Goal: Task Accomplishment & Management: Use online tool/utility

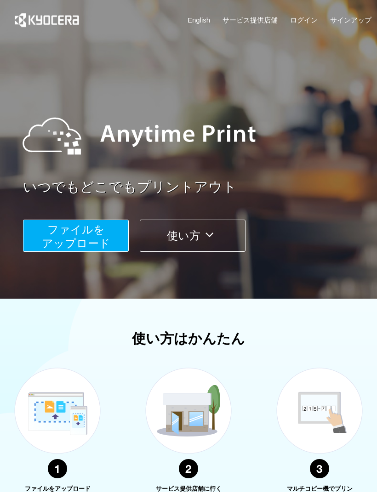
click at [95, 234] on span "ファイルを ​​アップロード" at bounding box center [76, 236] width 68 height 26
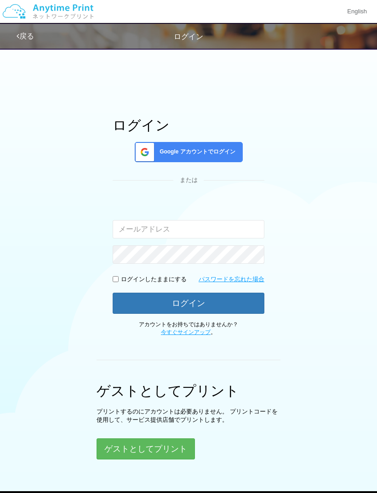
click at [209, 152] on span "Google アカウントでログイン" at bounding box center [196, 152] width 80 height 8
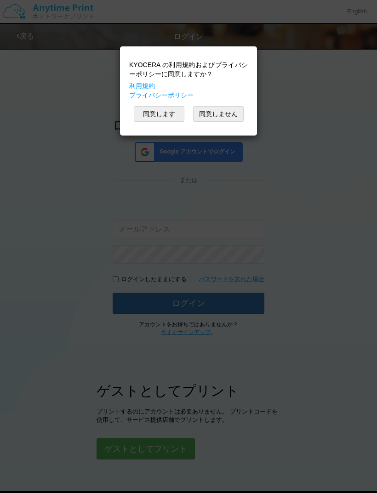
click at [165, 117] on button "同意します" at bounding box center [159, 114] width 51 height 16
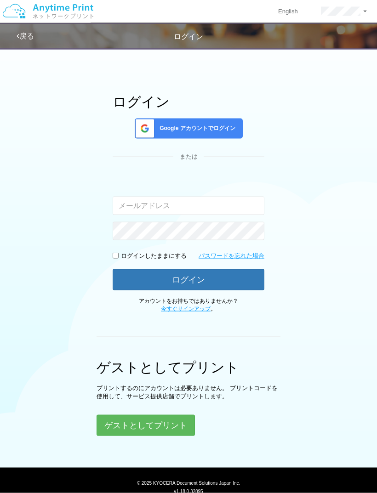
scroll to position [24, 0]
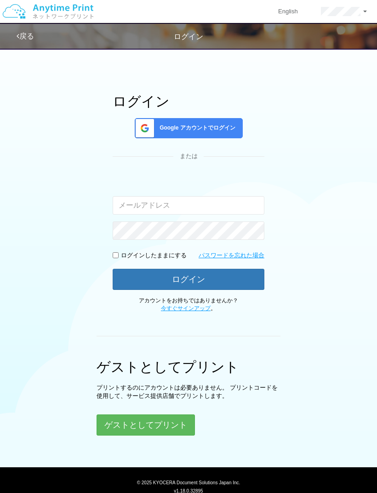
click at [163, 423] on button "ゲストとしてプリント" at bounding box center [146, 425] width 98 height 21
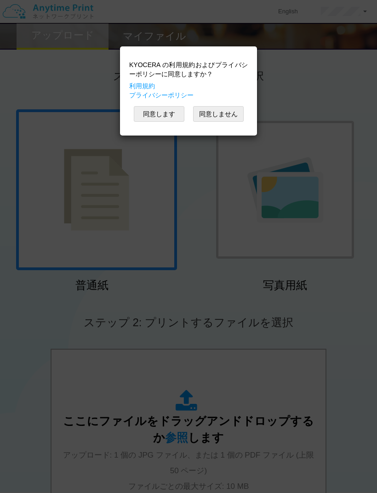
click at [164, 118] on button "同意します" at bounding box center [159, 114] width 51 height 16
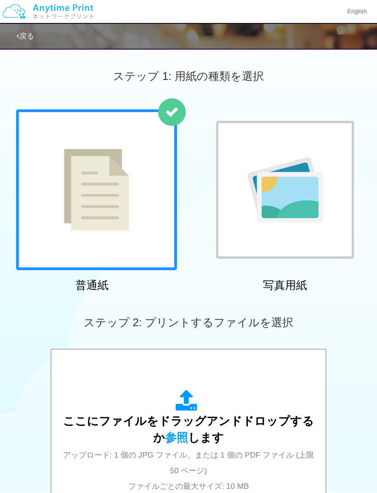
scroll to position [42, 0]
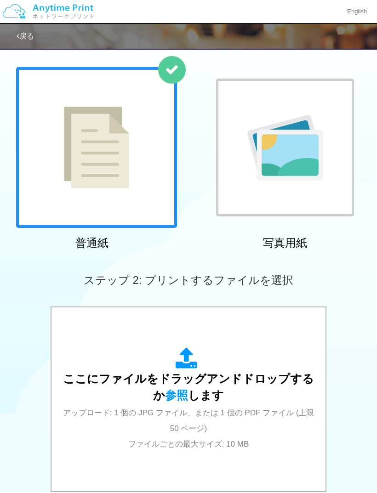
click at [319, 163] on img at bounding box center [285, 148] width 76 height 66
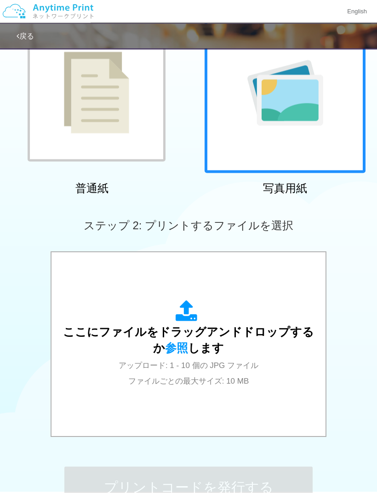
scroll to position [176, 0]
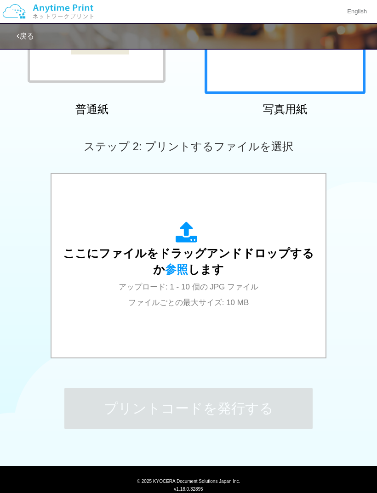
click at [173, 267] on span "参照" at bounding box center [176, 269] width 23 height 13
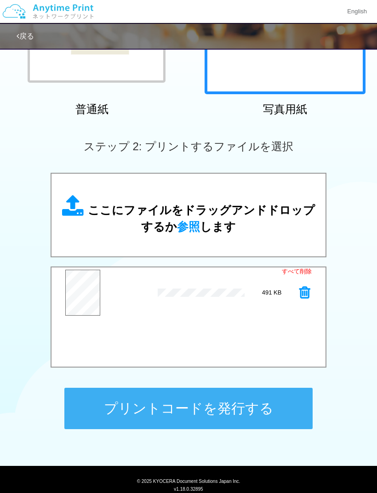
click at [263, 407] on button "プリントコードを発行する" at bounding box center [188, 408] width 248 height 41
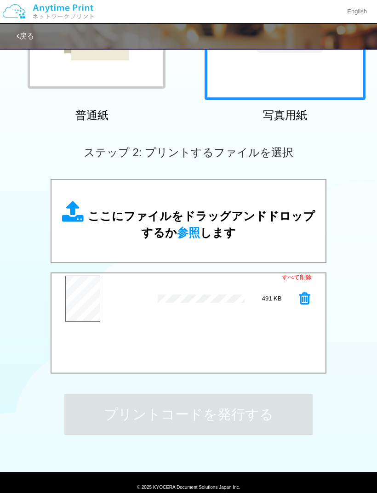
scroll to position [170, 0]
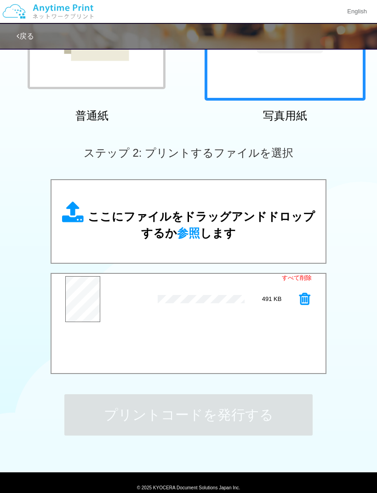
click at [193, 235] on span "参照" at bounding box center [188, 233] width 23 height 13
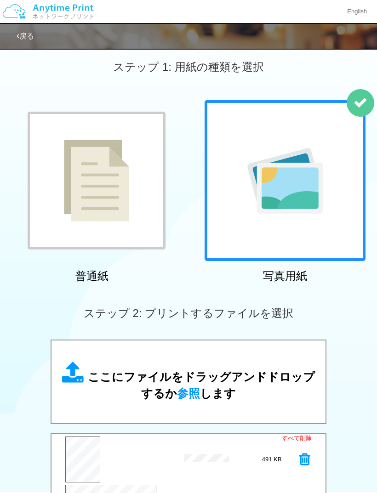
scroll to position [0, 0]
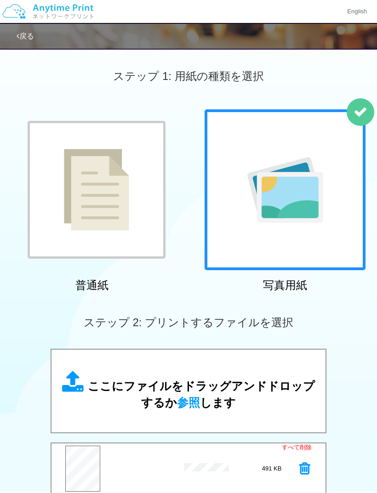
click at [31, 40] on link "戻る" at bounding box center [25, 36] width 17 height 8
